Goal: Task Accomplishment & Management: Use online tool/utility

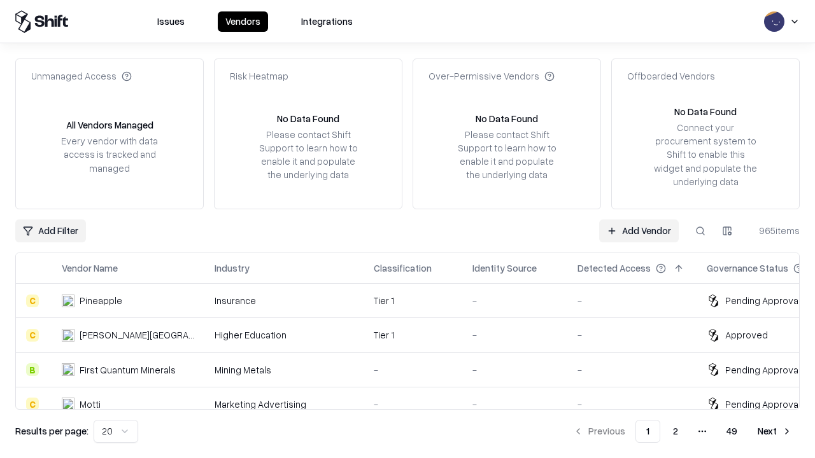
click at [639, 230] on link "Add Vendor" at bounding box center [639, 231] width 80 height 23
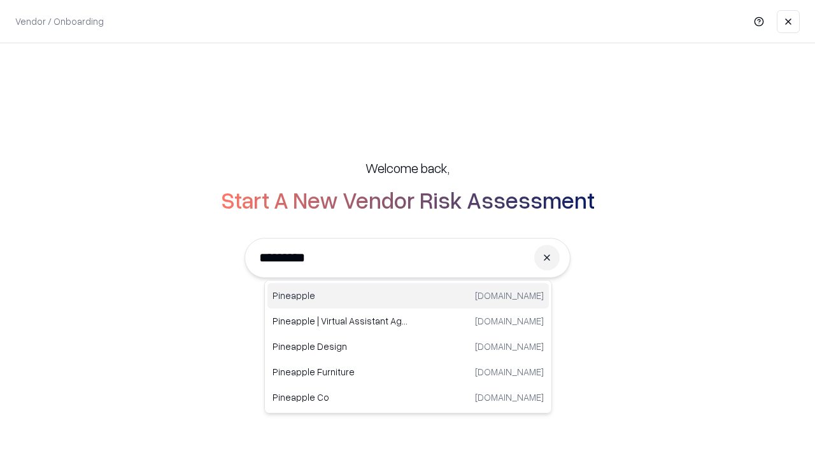
click at [408, 296] on div "Pineapple [DOMAIN_NAME]" at bounding box center [407, 295] width 281 height 25
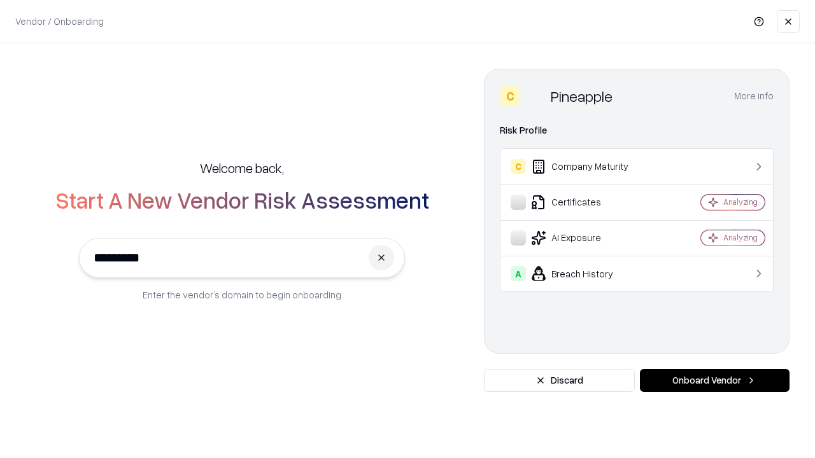
type input "*********"
click at [714, 381] on button "Onboard Vendor" at bounding box center [715, 380] width 150 height 23
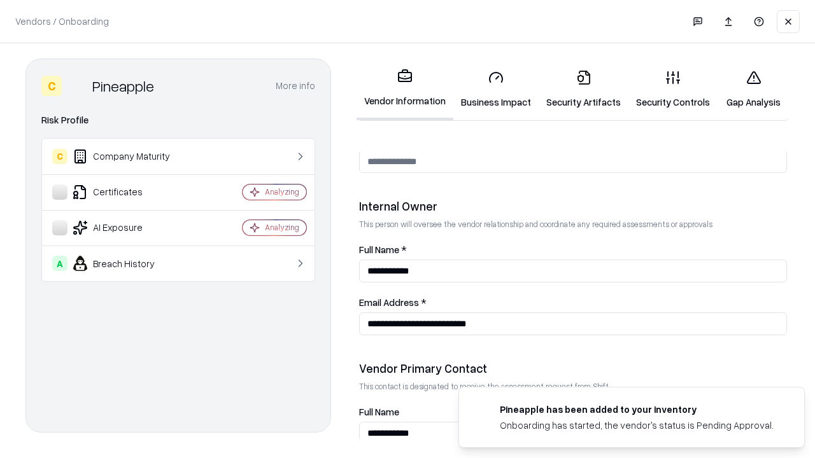
scroll to position [660, 0]
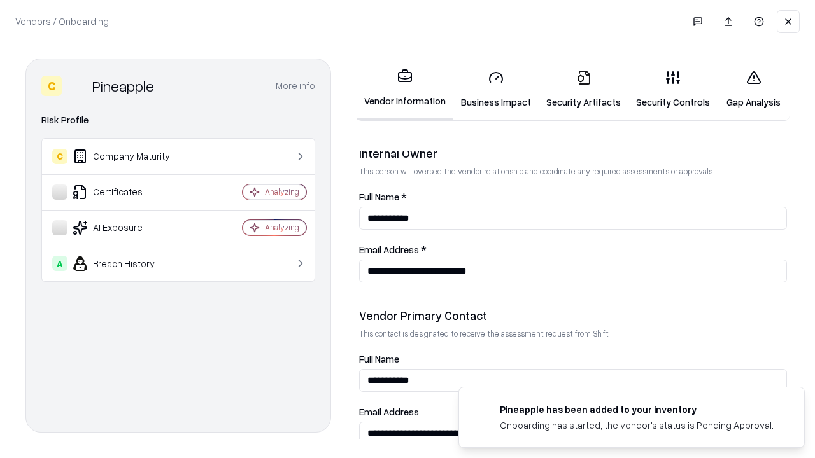
click at [496, 89] on link "Business Impact" at bounding box center [495, 89] width 85 height 59
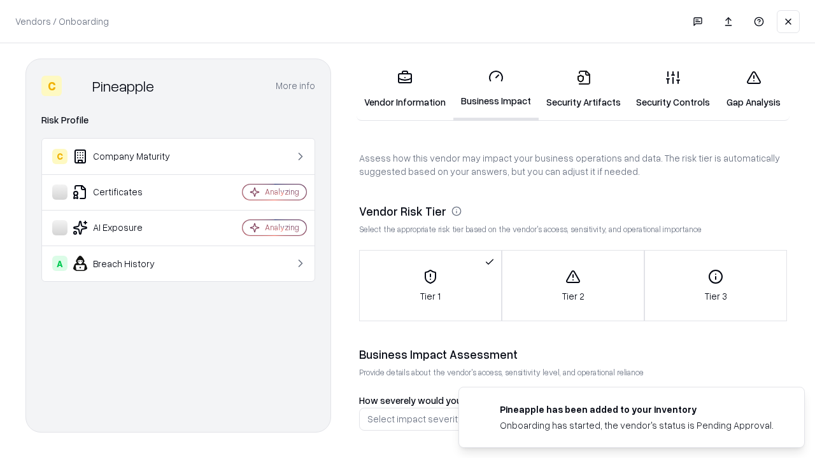
click at [753, 89] on link "Gap Analysis" at bounding box center [754, 89] width 72 height 59
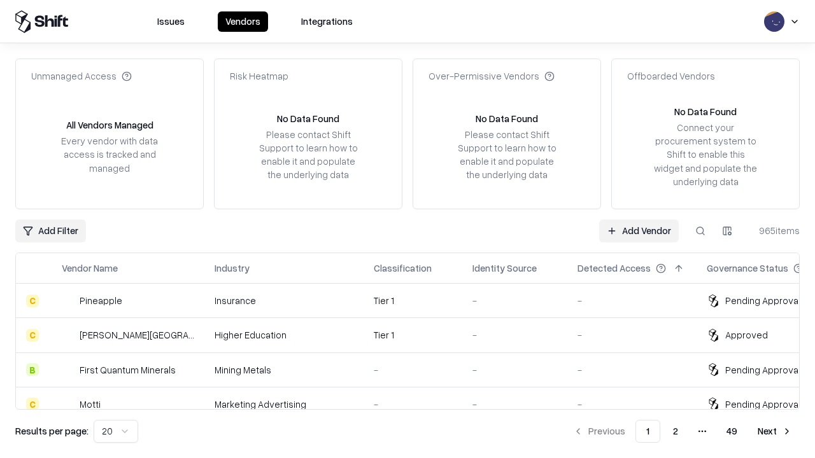
click at [639, 230] on link "Add Vendor" at bounding box center [639, 231] width 80 height 23
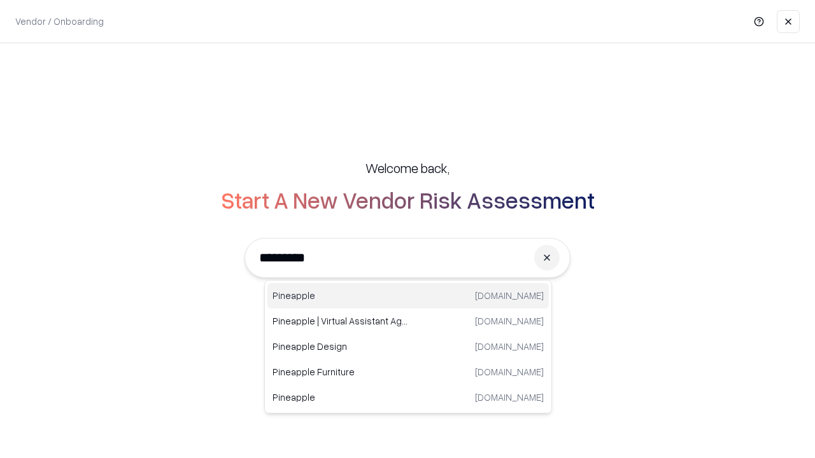
click at [408, 296] on div "Pineapple [DOMAIN_NAME]" at bounding box center [407, 295] width 281 height 25
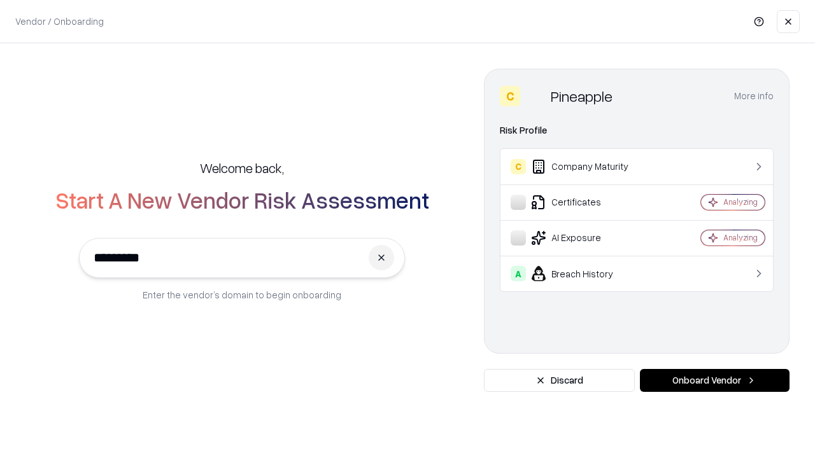
type input "*********"
click at [714, 381] on button "Onboard Vendor" at bounding box center [715, 380] width 150 height 23
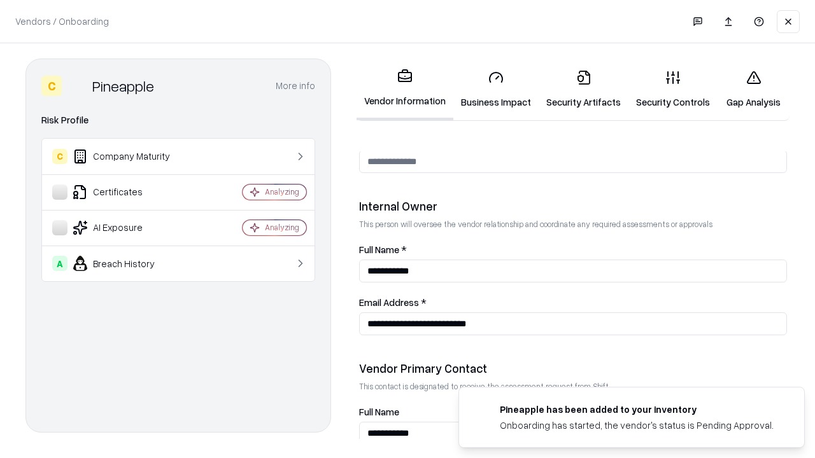
scroll to position [660, 0]
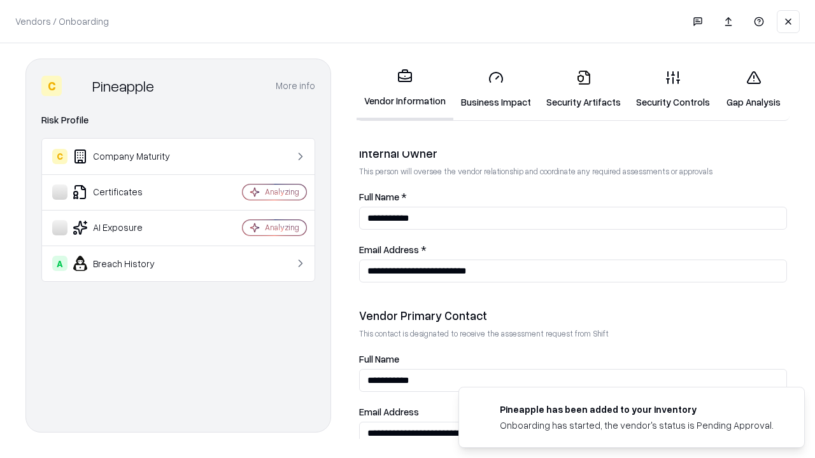
click at [753, 89] on link "Gap Analysis" at bounding box center [754, 89] width 72 height 59
